Goal: Information Seeking & Learning: Learn about a topic

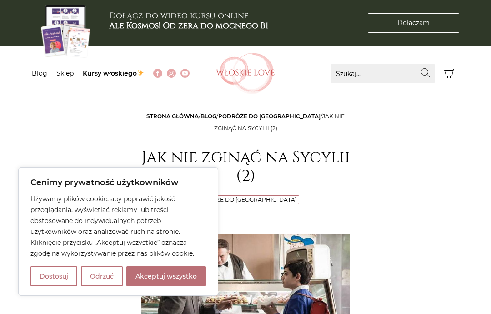
click at [174, 281] on button "Akceptuj wszystko" at bounding box center [166, 276] width 80 height 20
checkbox input "true"
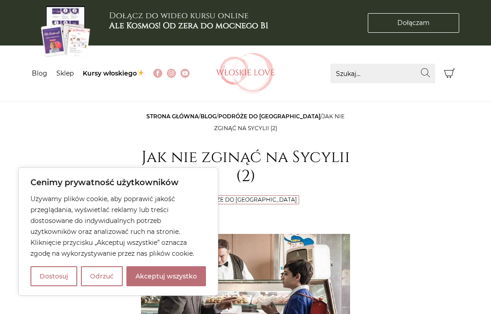
checkbox input "true"
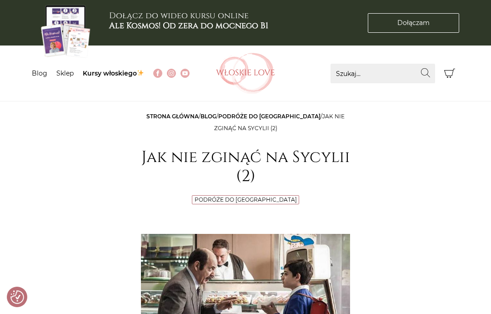
click at [275, 119] on link "Podróże do [GEOGRAPHIC_DATA]" at bounding box center [269, 116] width 102 height 7
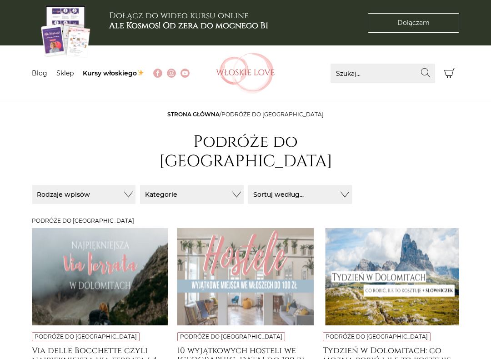
scroll to position [230, 0]
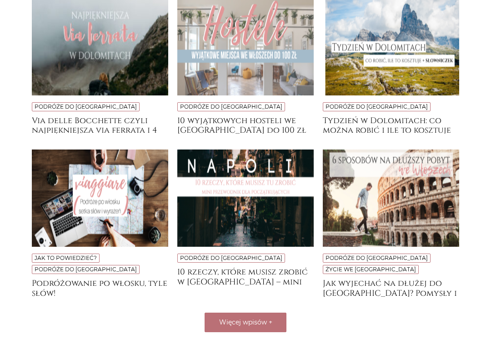
click at [257, 319] on span "Więcej wpisów" at bounding box center [243, 323] width 48 height 8
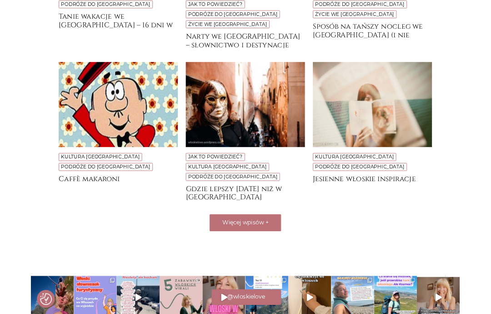
scroll to position [646, 0]
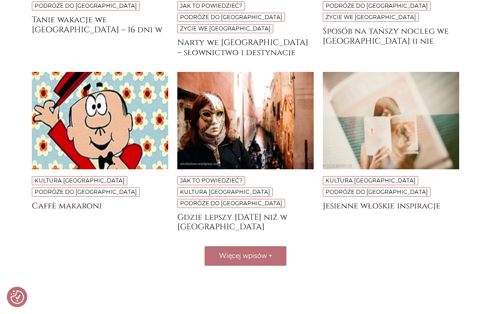
click at [248, 252] on span "Więcej wpisów" at bounding box center [243, 256] width 48 height 8
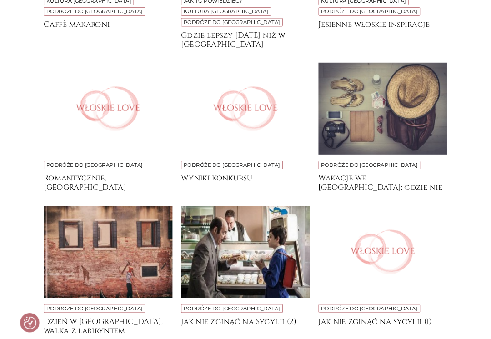
scroll to position [833, 0]
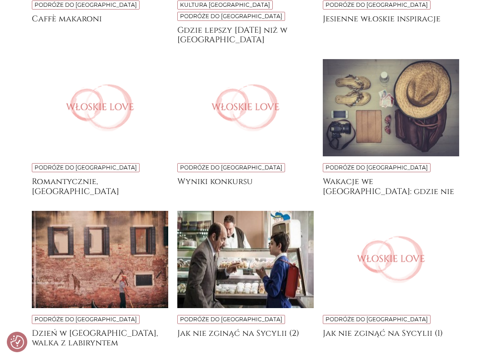
click at [414, 211] on div at bounding box center [391, 259] width 136 height 97
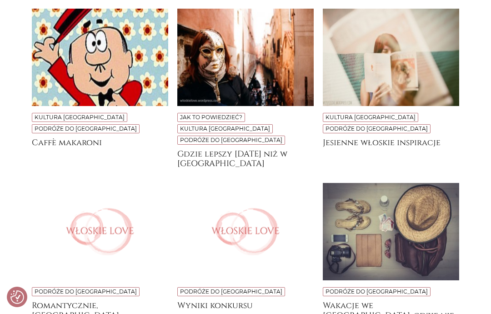
scroll to position [697, 0]
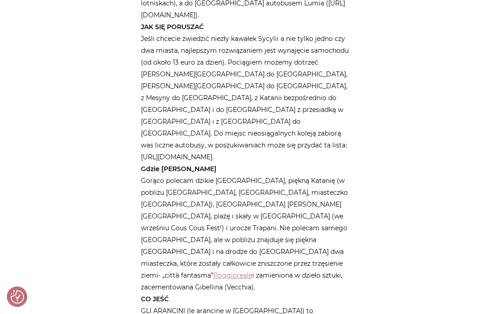
scroll to position [646, 0]
